Goal: Task Accomplishment & Management: Complete application form

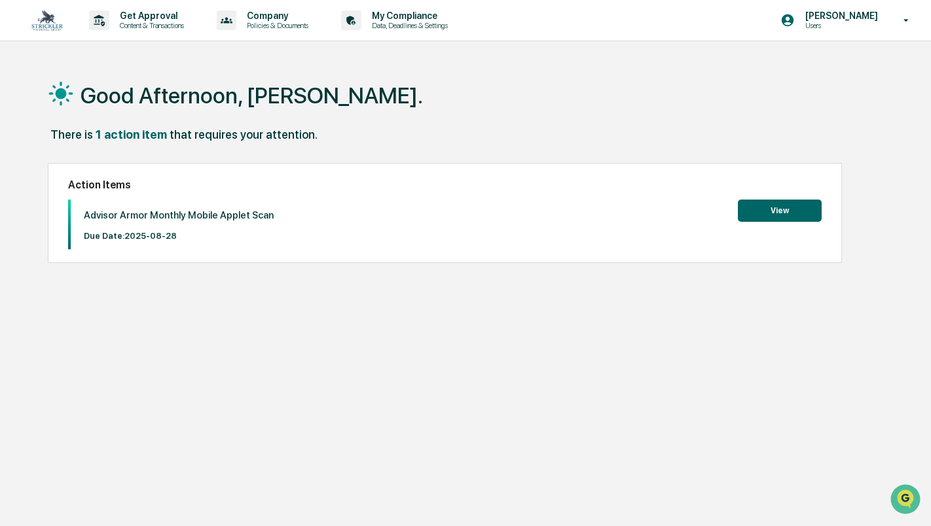
click at [777, 203] on button "View" at bounding box center [780, 211] width 84 height 22
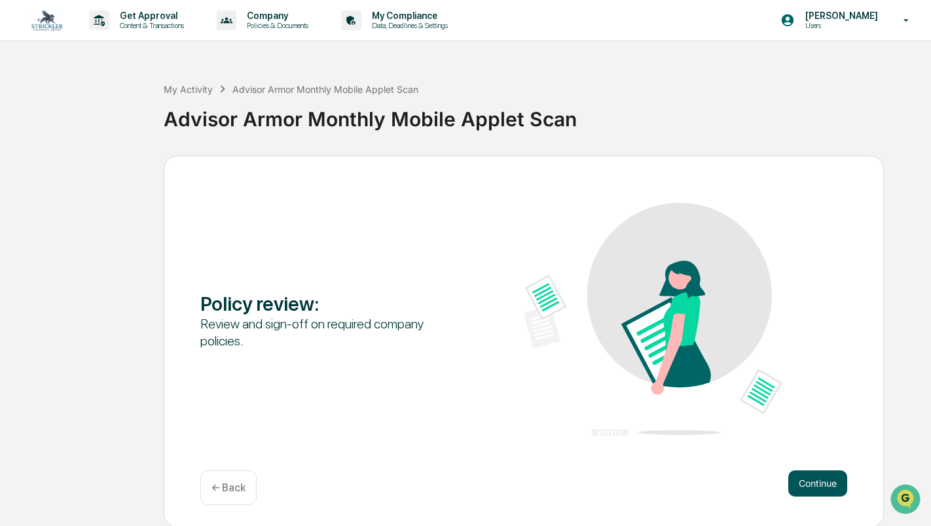
click at [799, 473] on button "Continue" at bounding box center [817, 484] width 59 height 26
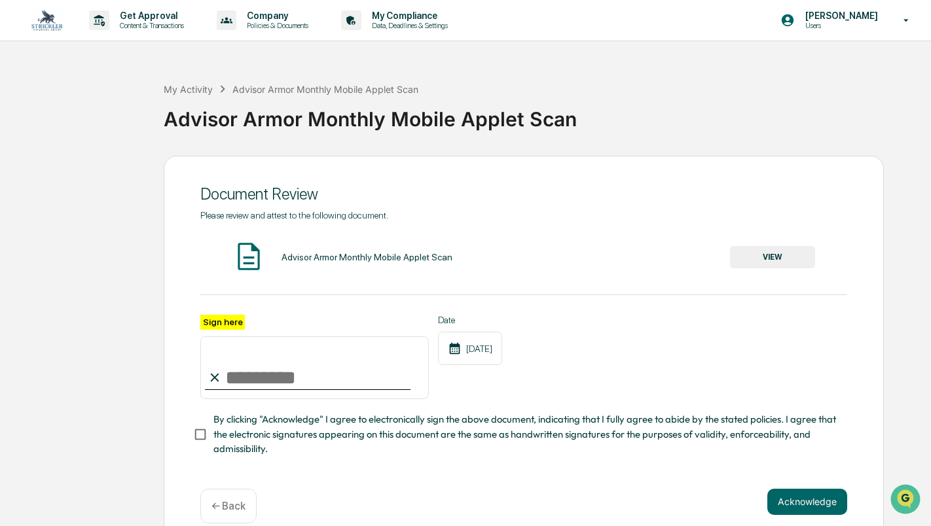
click at [274, 364] on input "Sign here" at bounding box center [314, 367] width 228 height 63
type input "**********"
click at [808, 496] on button "Acknowledge" at bounding box center [807, 502] width 80 height 26
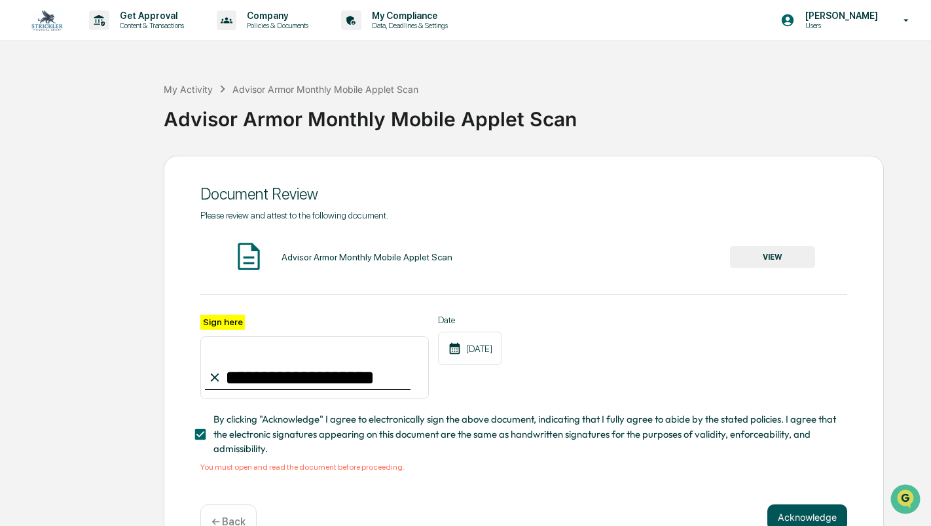
click at [808, 520] on button "Acknowledge" at bounding box center [807, 518] width 80 height 26
drag, startPoint x: 930, startPoint y: 101, endPoint x: 937, endPoint y: 200, distance: 99.7
click at [930, 200] on html "**********" at bounding box center [465, 263] width 931 height 526
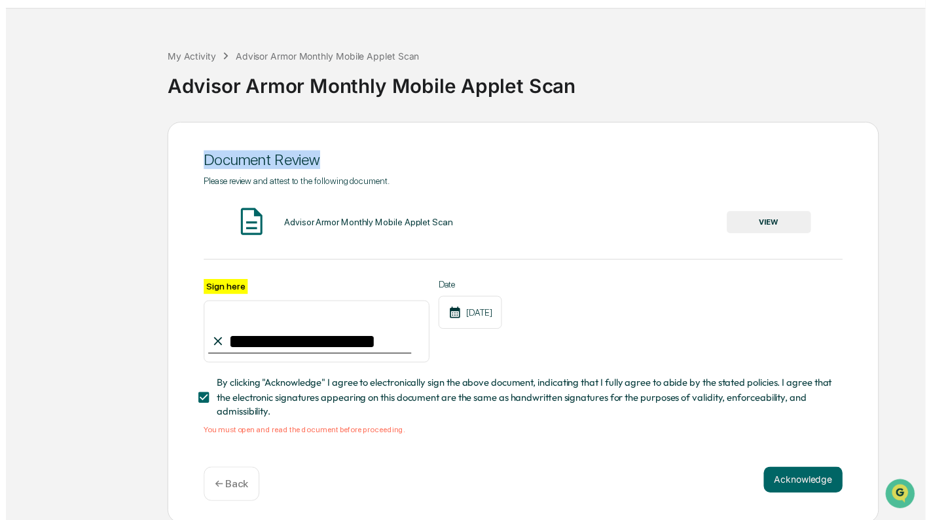
scroll to position [41, 0]
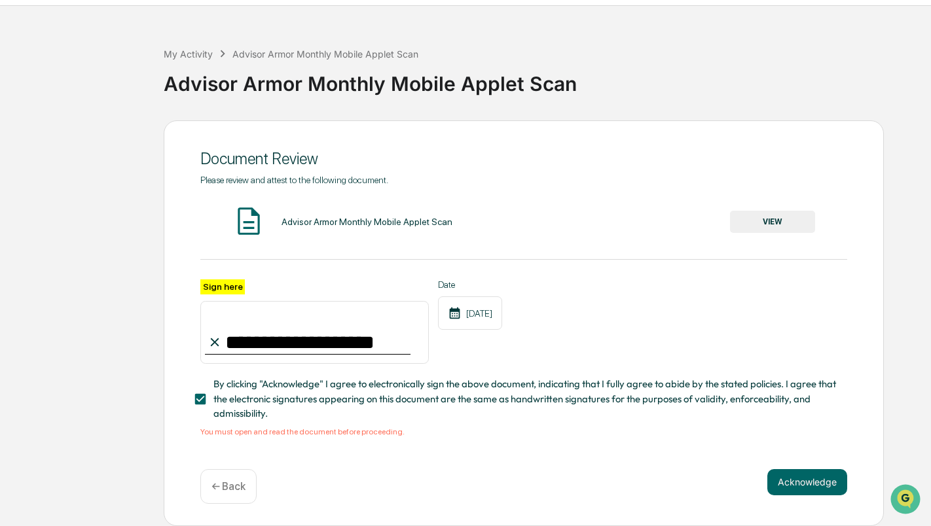
click at [772, 459] on div "**********" at bounding box center [524, 323] width 720 height 406
click at [778, 469] on button "Acknowledge" at bounding box center [807, 482] width 80 height 26
click at [780, 472] on button "Acknowledge" at bounding box center [807, 482] width 80 height 26
click at [795, 477] on button "Acknowledge" at bounding box center [807, 482] width 80 height 26
click at [763, 215] on button "VIEW" at bounding box center [772, 222] width 85 height 22
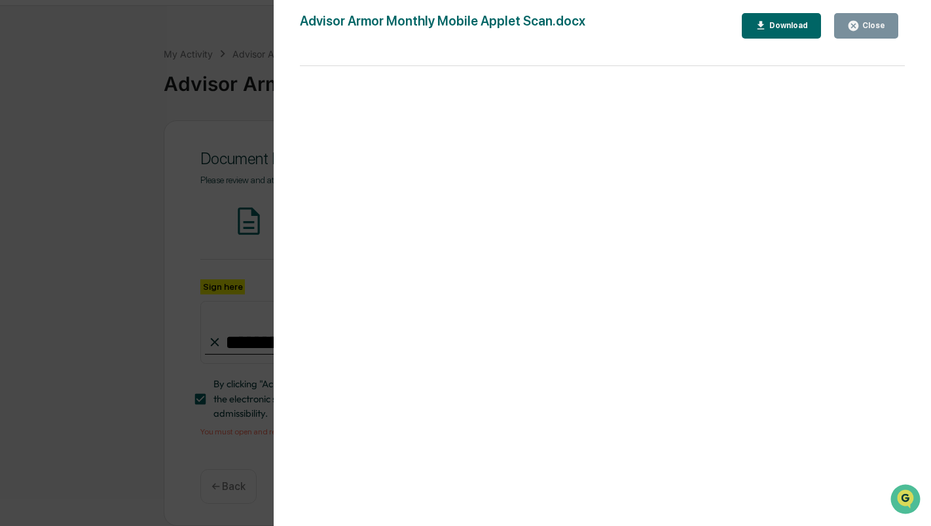
click at [865, 22] on div "Close" at bounding box center [873, 25] width 26 height 9
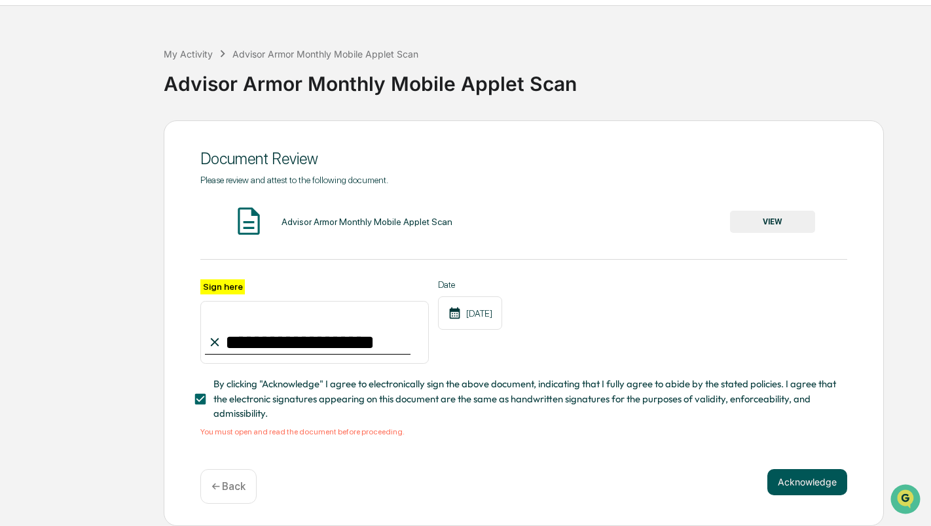
click at [797, 477] on button "Acknowledge" at bounding box center [807, 482] width 80 height 26
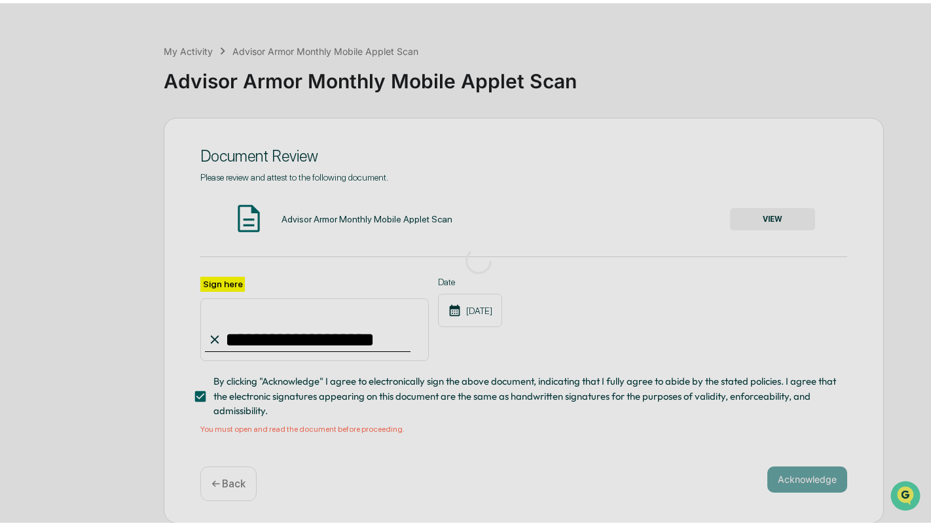
scroll to position [1, 0]
